Goal: Task Accomplishment & Management: Use online tool/utility

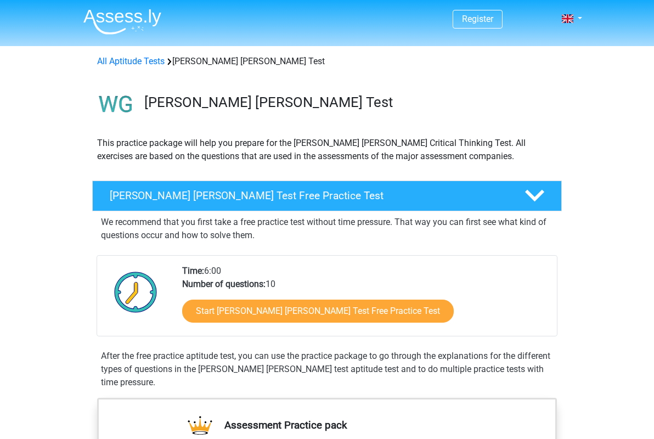
scroll to position [30, 0]
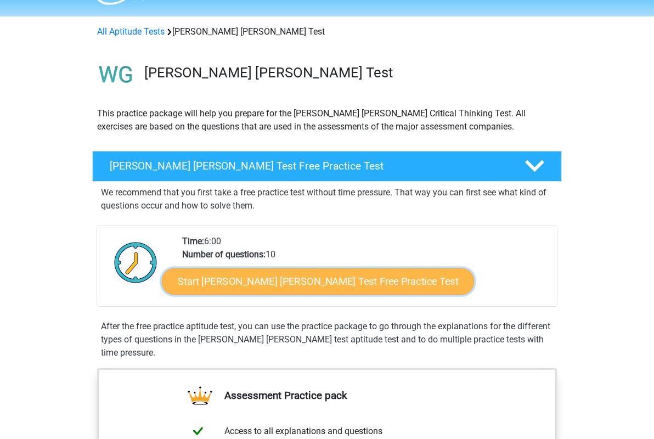
click at [261, 281] on link "Start [PERSON_NAME] [PERSON_NAME] Test Free Practice Test" at bounding box center [318, 281] width 312 height 26
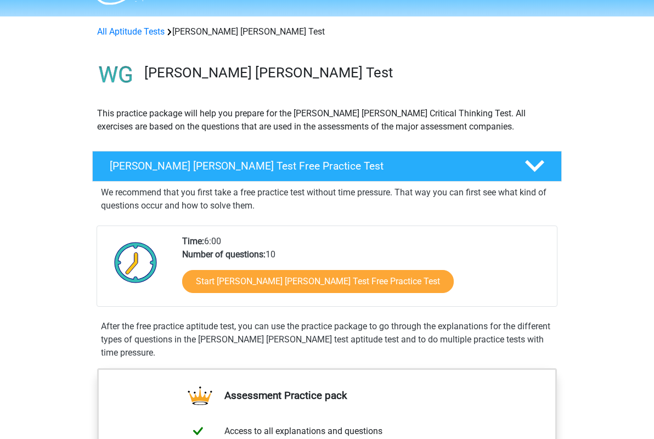
scroll to position [0, 0]
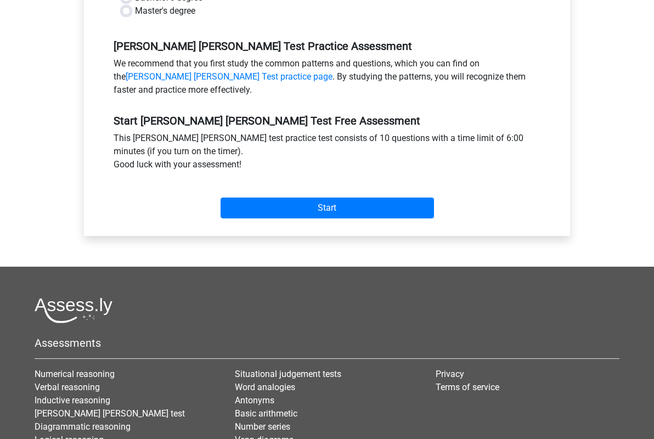
scroll to position [178, 0]
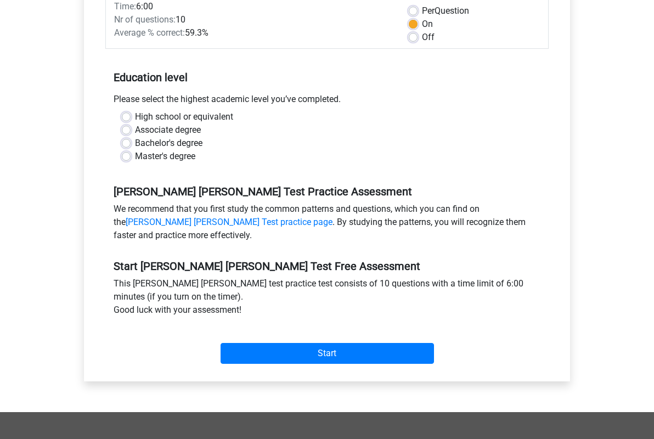
click at [135, 137] on label "Bachelor's degree" at bounding box center [168, 143] width 67 height 13
click at [127, 137] on input "Bachelor's degree" at bounding box center [126, 142] width 9 height 11
radio input "true"
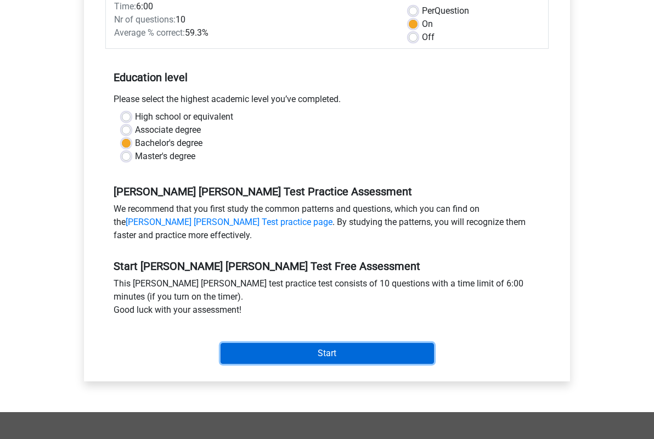
click at [305, 343] on input "Start" at bounding box center [327, 353] width 213 height 21
